Goal: Task Accomplishment & Management: Use online tool/utility

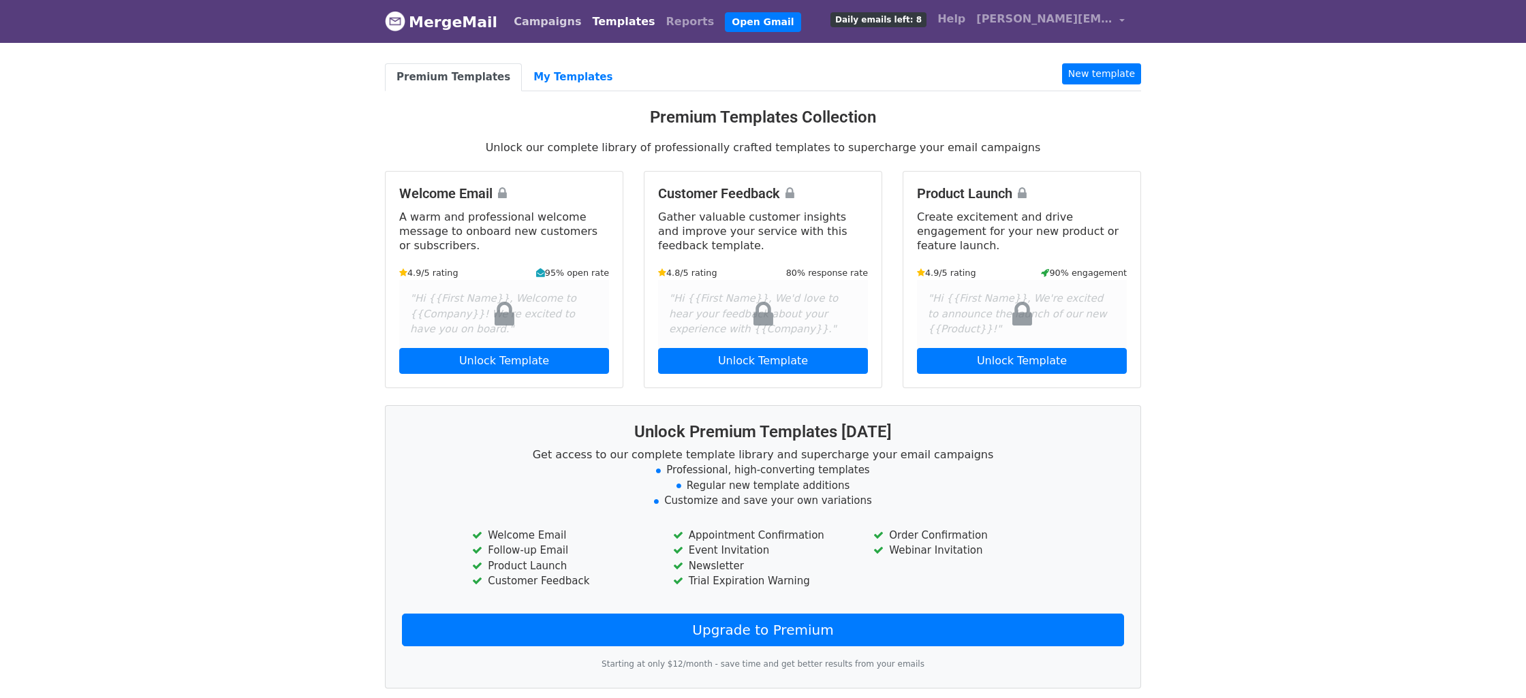
click at [556, 15] on link "Campaigns" at bounding box center [547, 21] width 78 height 27
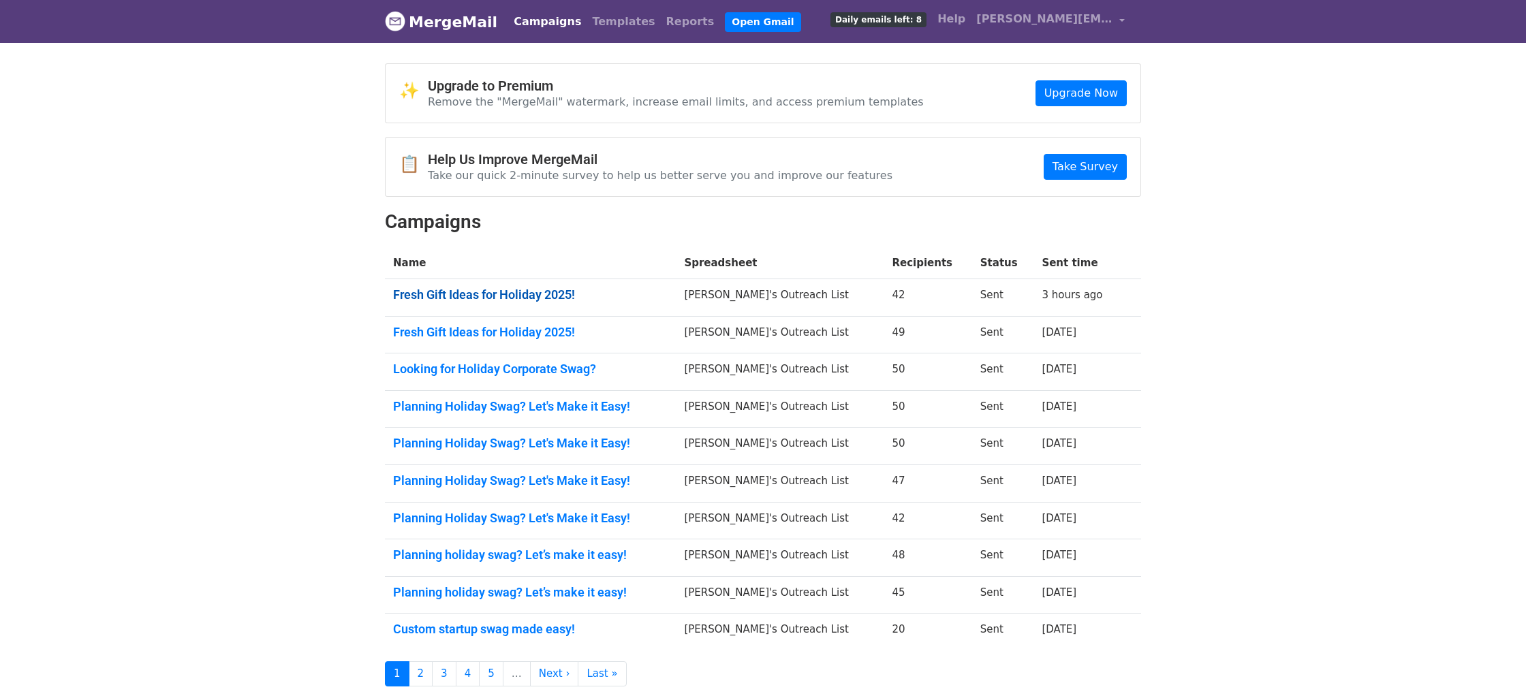
drag, startPoint x: 552, startPoint y: 283, endPoint x: 551, endPoint y: 290, distance: 7.6
click at [551, 288] on td "Fresh Gift Ideas for Holiday 2025!" at bounding box center [530, 297] width 291 height 37
click at [551, 290] on link "Fresh Gift Ideas for Holiday 2025!" at bounding box center [530, 295] width 275 height 15
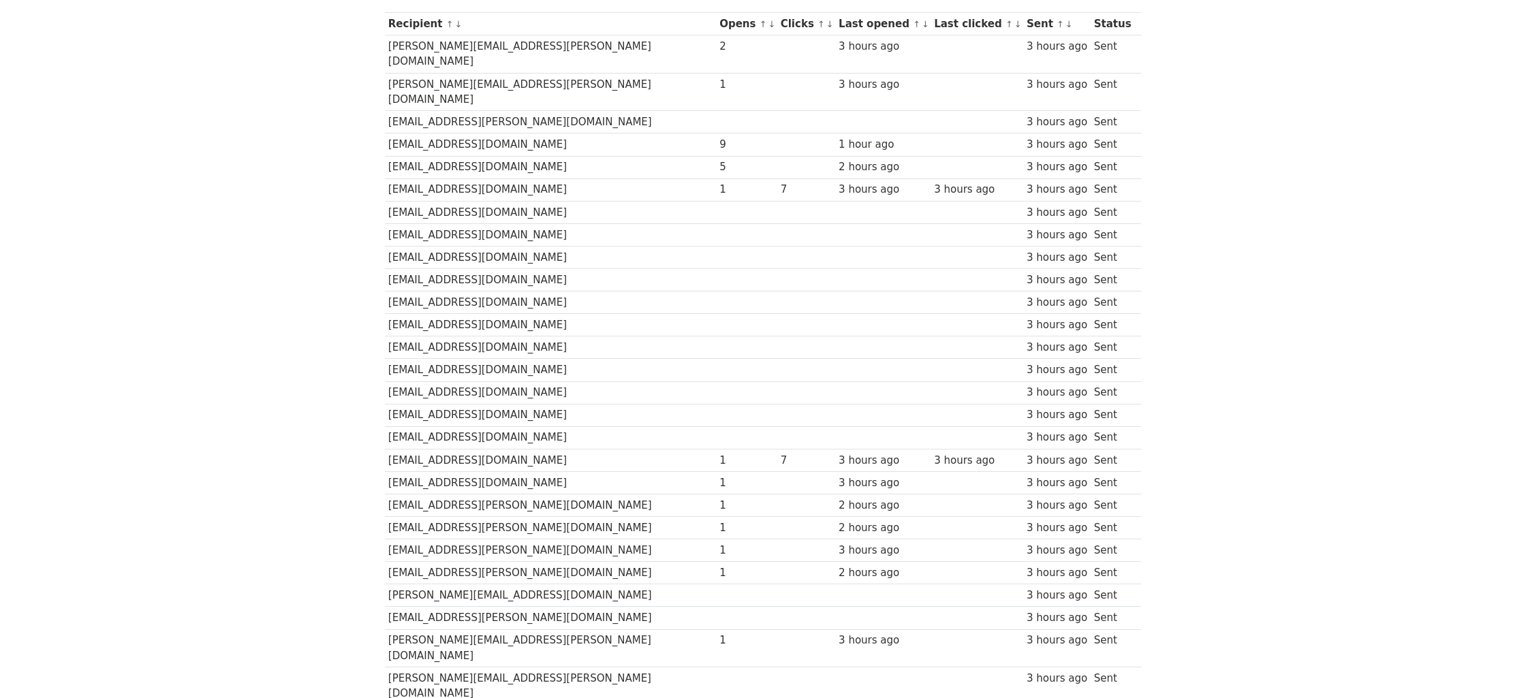
scroll to position [193, 0]
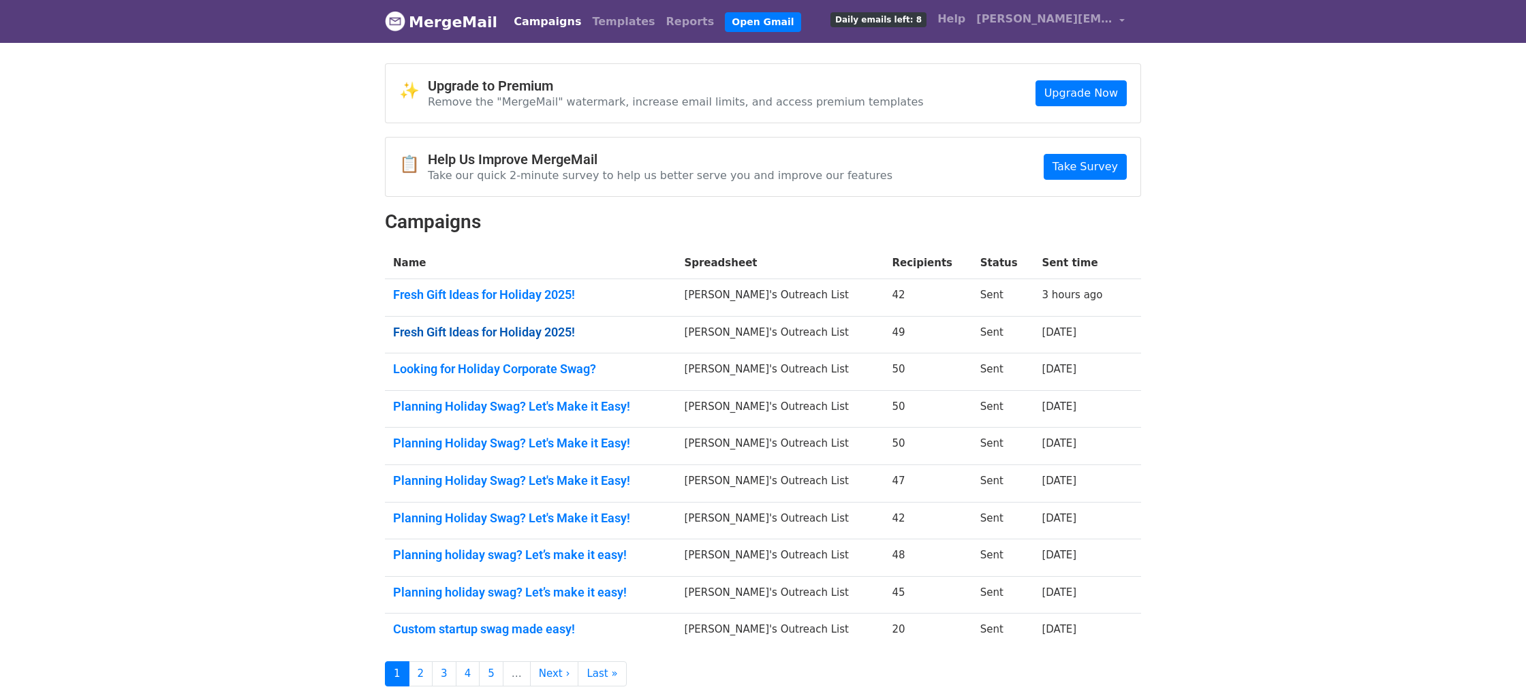
click at [492, 336] on link "Fresh Gift Ideas for Holiday 2025!" at bounding box center [530, 332] width 275 height 15
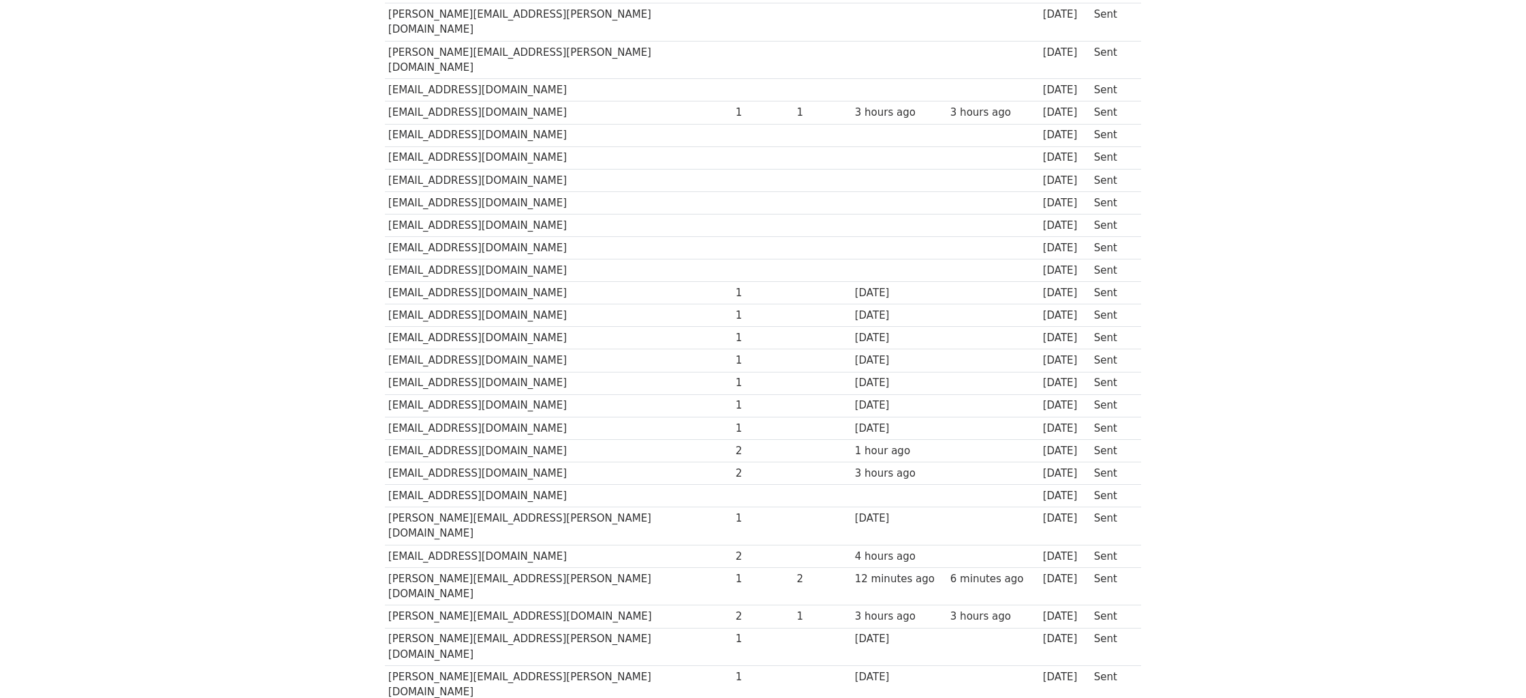
scroll to position [726, 0]
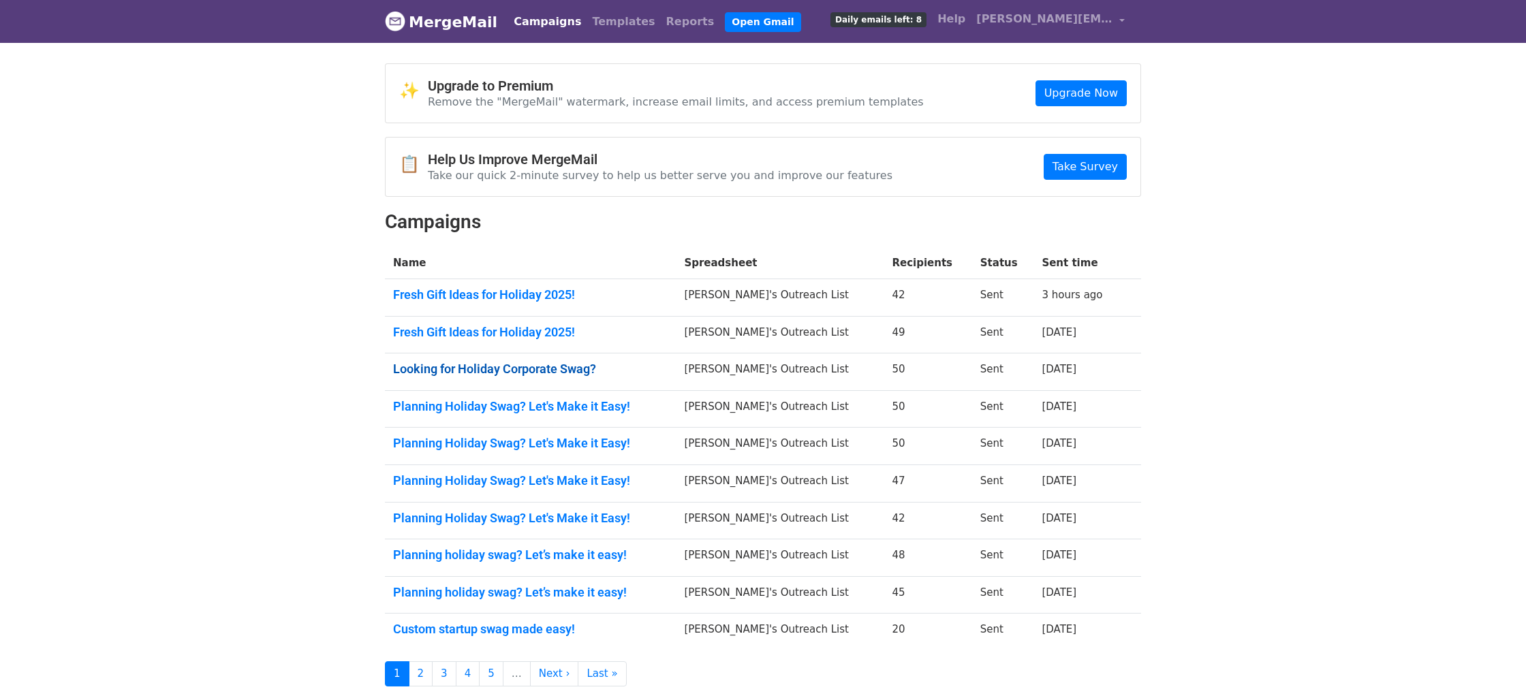
click at [533, 375] on link "Looking for Holiday Corporate Swag?" at bounding box center [530, 369] width 275 height 15
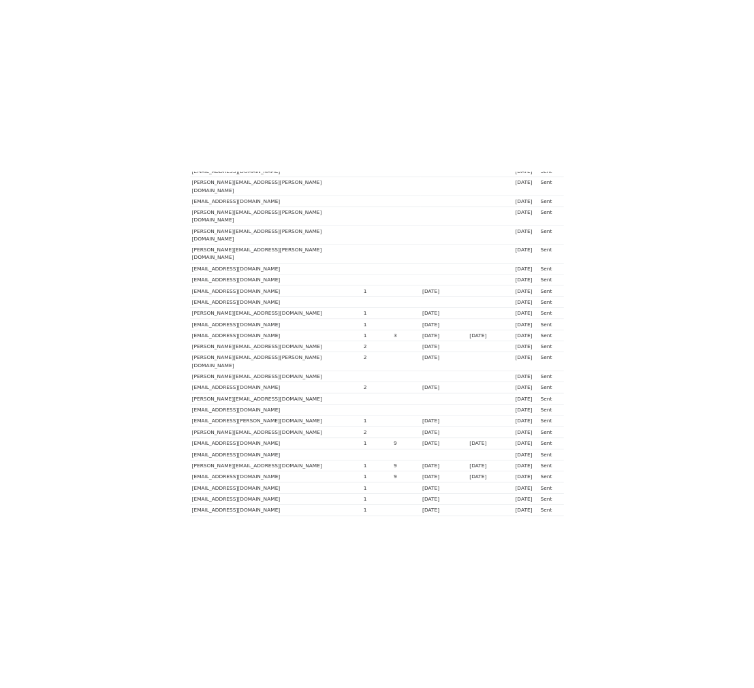
scroll to position [777, 0]
